Goal: Find specific page/section: Find specific page/section

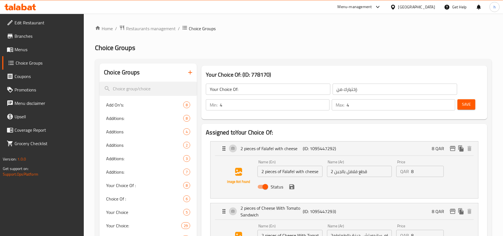
click at [13, 4] on icon at bounding box center [20, 7] width 32 height 7
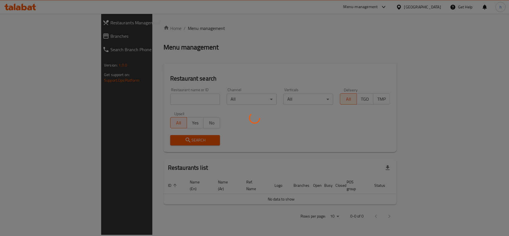
click at [27, 36] on div at bounding box center [254, 118] width 509 height 236
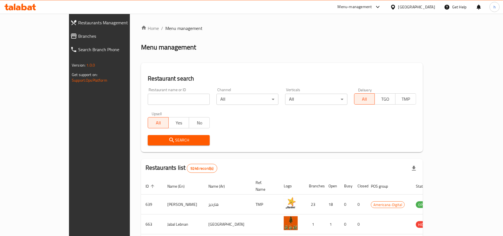
click at [78, 36] on span "Branches" at bounding box center [113, 36] width 70 height 7
click at [78, 39] on span "Branches" at bounding box center [113, 36] width 70 height 7
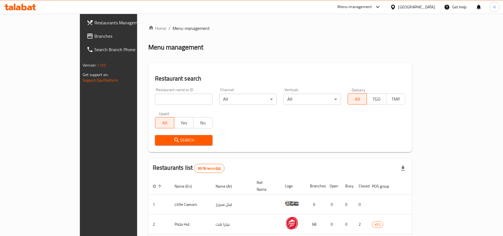
click at [94, 36] on span "Branches" at bounding box center [126, 36] width 65 height 7
